Goal: Task Accomplishment & Management: Use online tool/utility

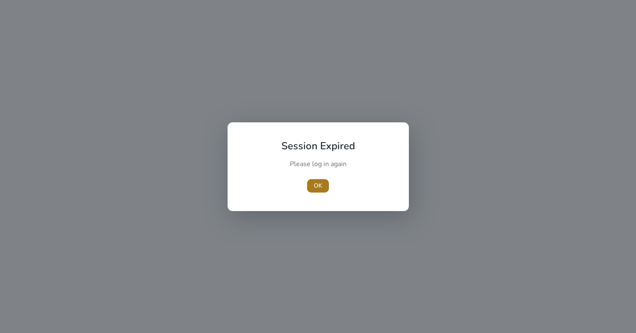
click at [315, 184] on span "OK" at bounding box center [318, 185] width 8 height 9
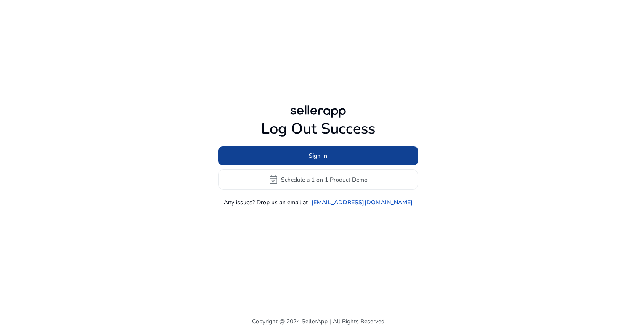
click at [315, 160] on span "Sign In" at bounding box center [318, 155] width 19 height 9
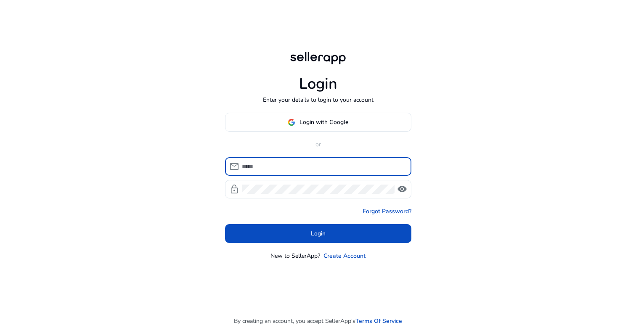
type input "**********"
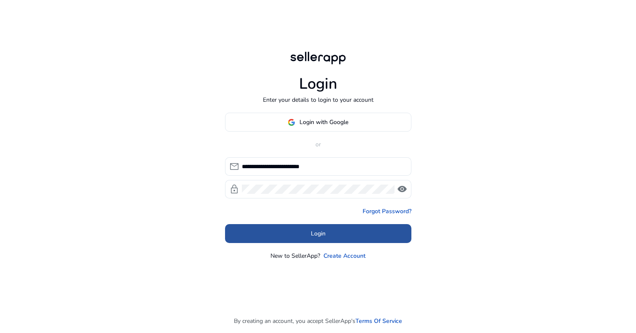
click at [314, 225] on span at bounding box center [318, 234] width 186 height 20
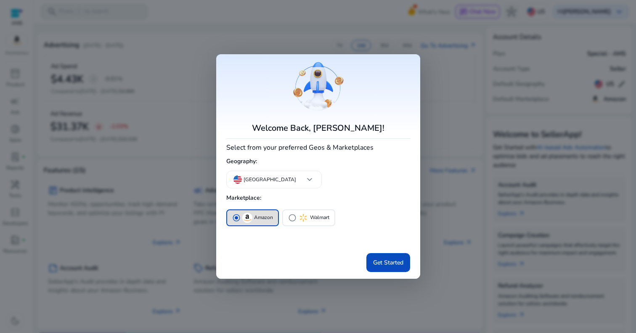
click at [443, 279] on div at bounding box center [318, 166] width 636 height 333
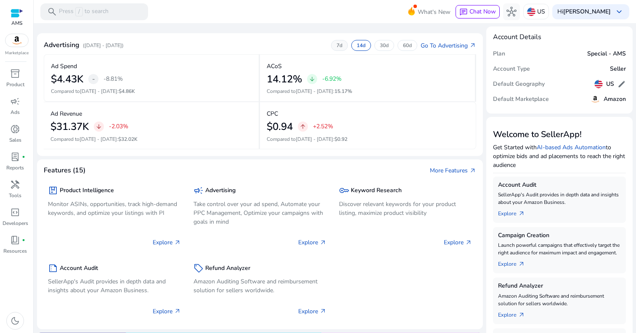
click at [341, 44] on div "7d" at bounding box center [339, 45] width 17 height 11
click at [381, 45] on p "30d" at bounding box center [384, 45] width 9 height 7
click at [397, 45] on div "60d" at bounding box center [407, 45] width 20 height 11
click at [375, 45] on div "30d" at bounding box center [384, 45] width 20 height 11
click at [364, 45] on div "14d" at bounding box center [361, 45] width 20 height 11
